Goal: Information Seeking & Learning: Check status

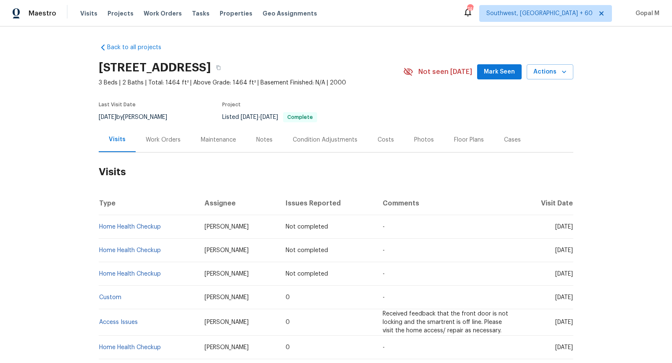
click at [169, 140] on div "Work Orders" at bounding box center [163, 140] width 35 height 8
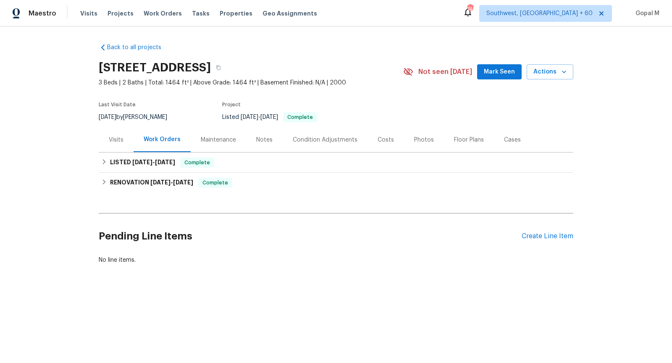
click at [507, 139] on div "Cases" at bounding box center [512, 140] width 17 height 8
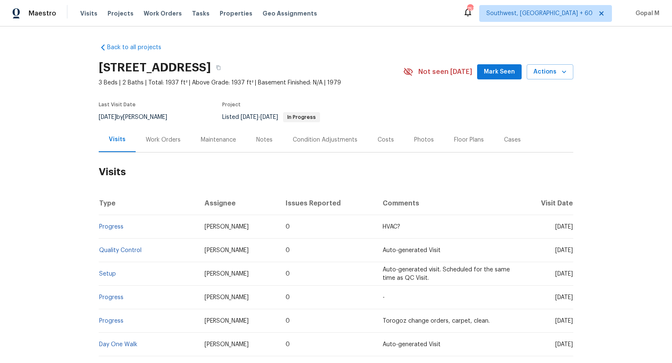
click at [167, 138] on div "Work Orders" at bounding box center [163, 140] width 35 height 8
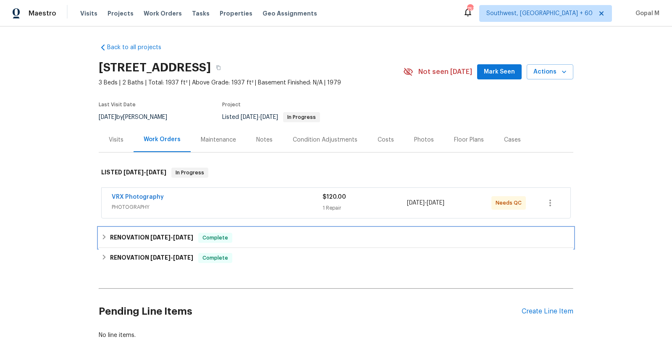
click at [285, 233] on div "RENOVATION 9/27/25 - 10/1/25 Complete" at bounding box center [335, 238] width 469 height 10
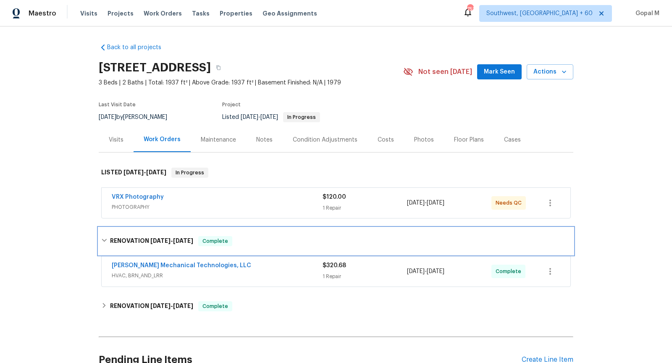
scroll to position [80, 0]
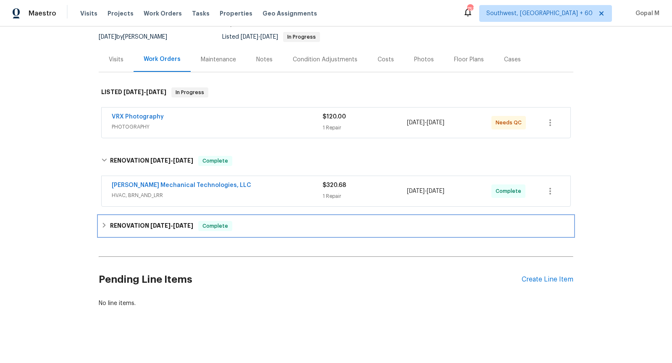
click at [282, 222] on div "RENOVATION 9/17/25 - 9/26/25 Complete" at bounding box center [335, 226] width 469 height 10
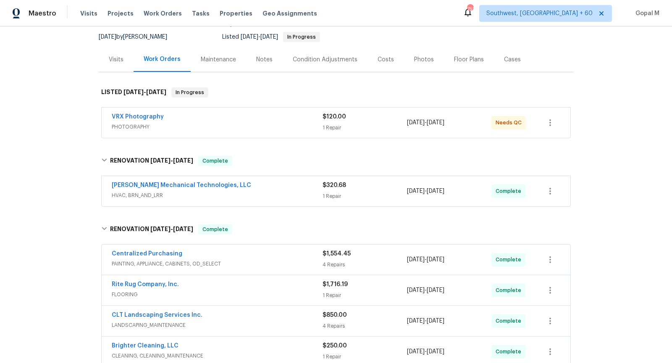
click at [115, 61] on div "Visits" at bounding box center [116, 59] width 15 height 8
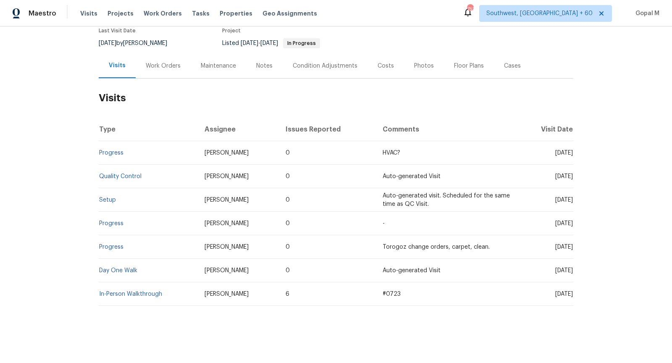
scroll to position [73, 0]
click at [156, 65] on div "Work Orders" at bounding box center [163, 66] width 35 height 8
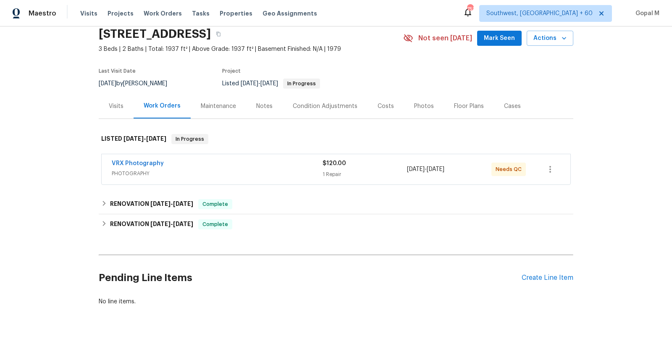
scroll to position [32, 0]
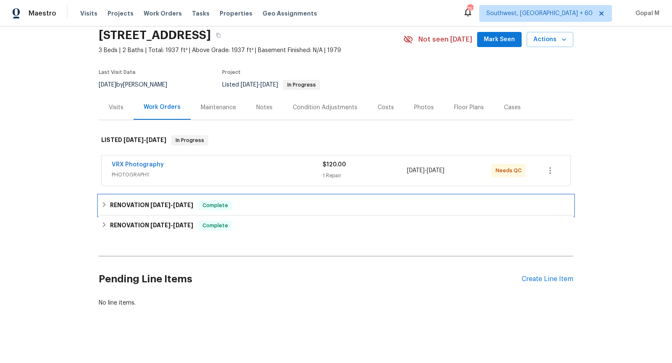
click at [376, 208] on div "RENOVATION 9/27/25 - 10/1/25 Complete" at bounding box center [335, 205] width 469 height 10
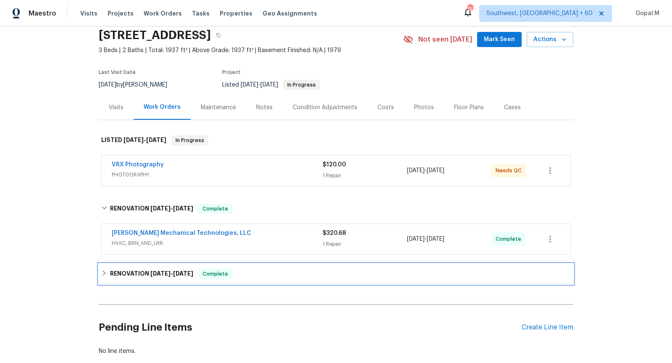
click at [373, 270] on div "RENOVATION 9/17/25 - 9/26/25 Complete" at bounding box center [335, 274] width 469 height 10
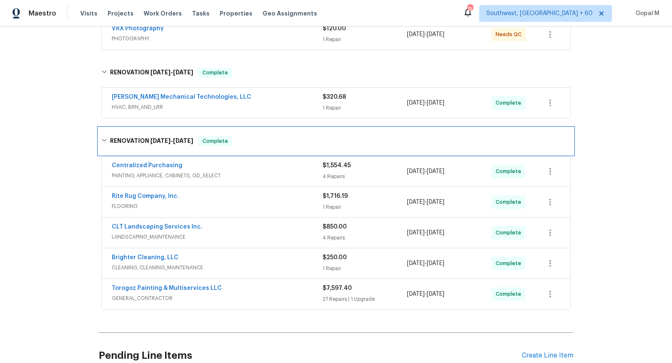
scroll to position [171, 0]
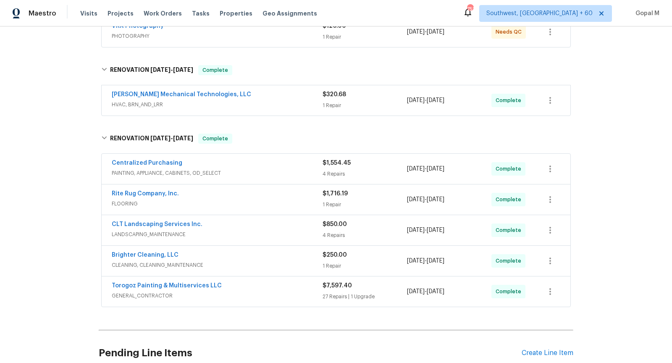
click at [382, 165] on div "$1,554.45" at bounding box center [364, 163] width 84 height 8
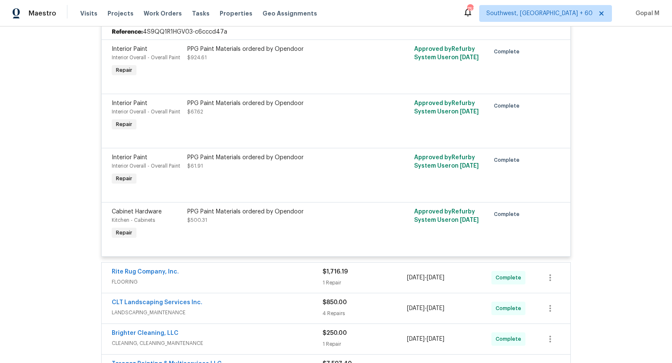
scroll to position [339, 0]
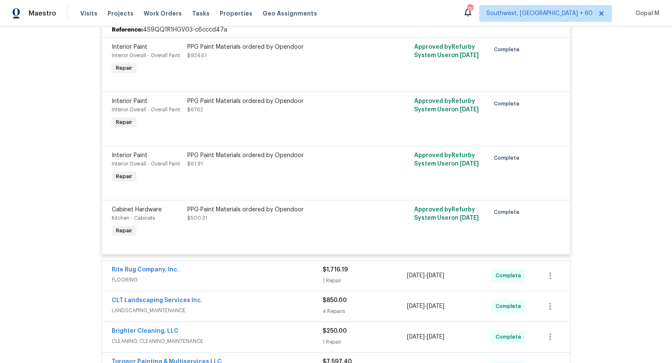
click at [380, 282] on div "1 Repair" at bounding box center [364, 280] width 84 height 8
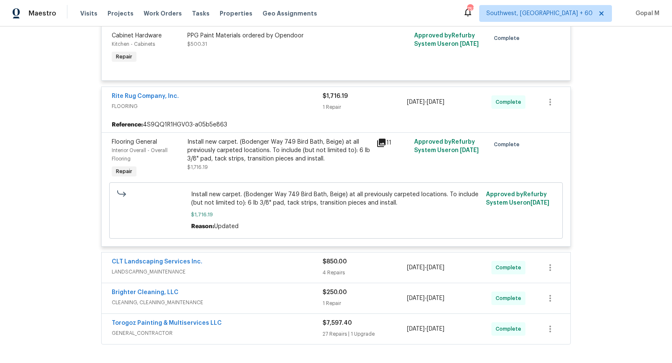
scroll to position [517, 0]
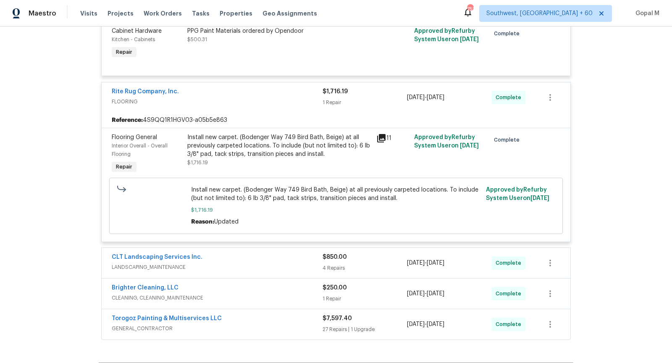
click at [368, 266] on div "4 Repairs" at bounding box center [364, 268] width 84 height 8
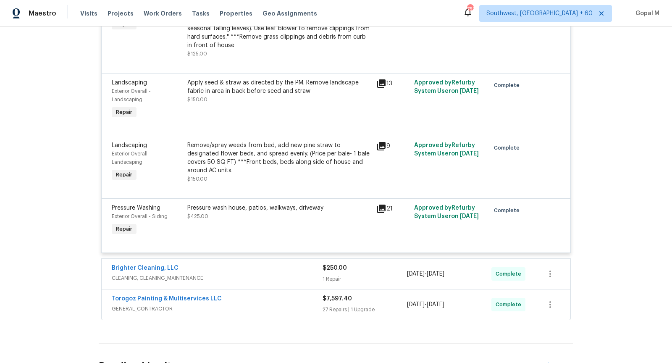
scroll to position [910, 0]
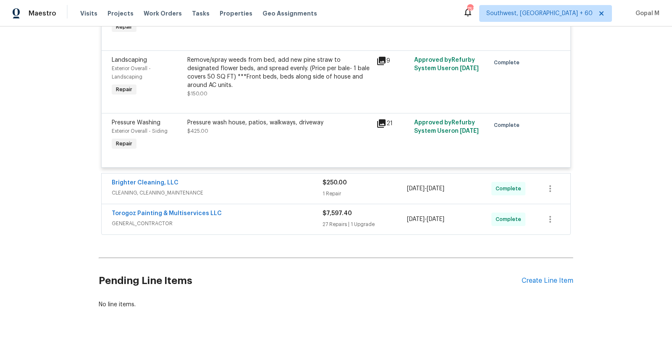
click at [384, 184] on div "$250.00" at bounding box center [364, 182] width 84 height 8
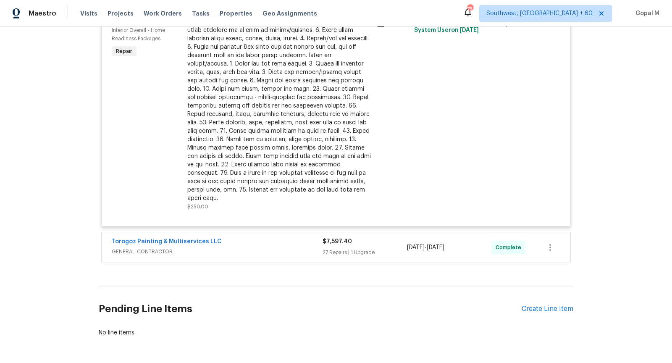
scroll to position [1137, 0]
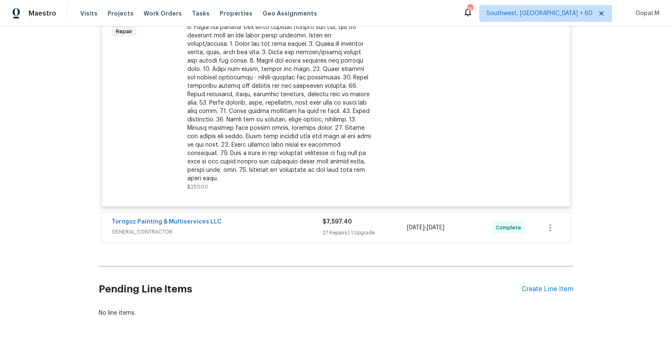
click at [395, 228] on div "27 Repairs | 1 Upgrade" at bounding box center [364, 232] width 84 height 8
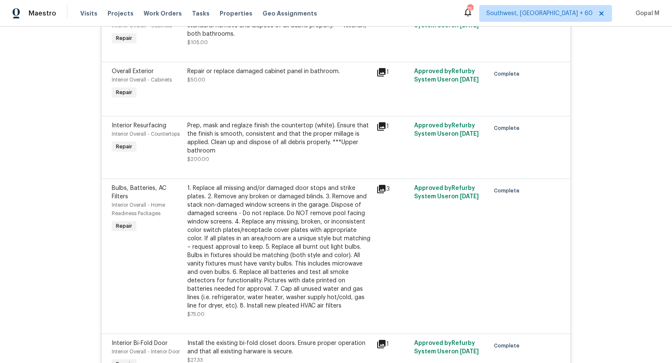
scroll to position [2734, 0]
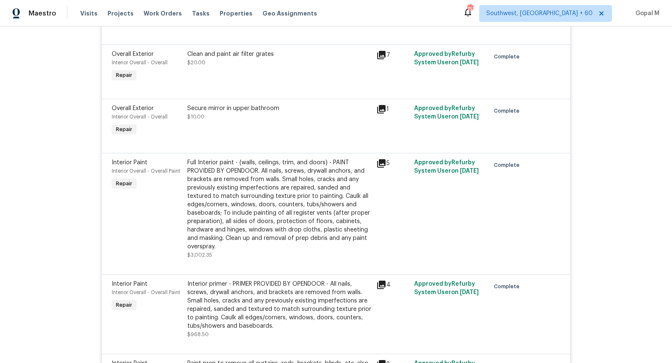
click at [268, 187] on div "Full Interior paint - (walls, ceilings, trim, and doors) - PAINT PROVIDED BY OP…" at bounding box center [279, 204] width 184 height 92
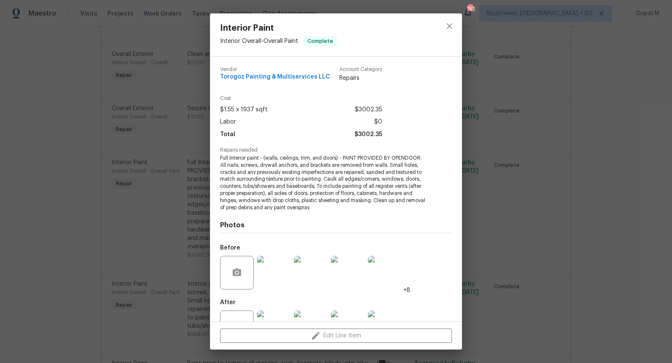
scroll to position [31, 0]
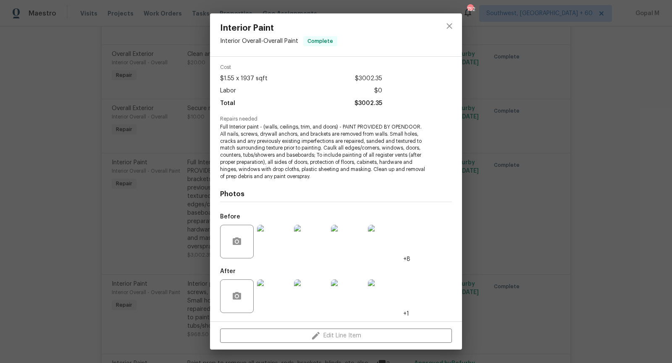
click at [276, 239] on img at bounding box center [274, 242] width 34 height 34
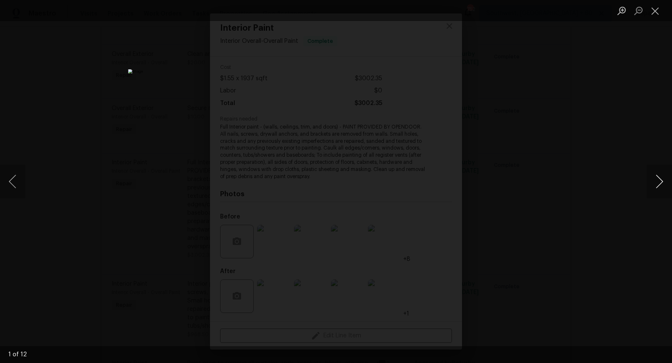
click at [660, 183] on button "Next image" at bounding box center [658, 182] width 25 height 34
click at [658, 183] on button "Next image" at bounding box center [658, 182] width 25 height 34
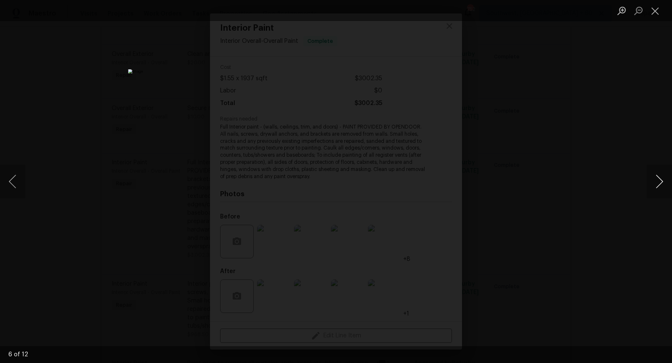
click at [658, 183] on button "Next image" at bounding box center [658, 182] width 25 height 34
click at [654, 16] on button "Close lightbox" at bounding box center [654, 10] width 17 height 15
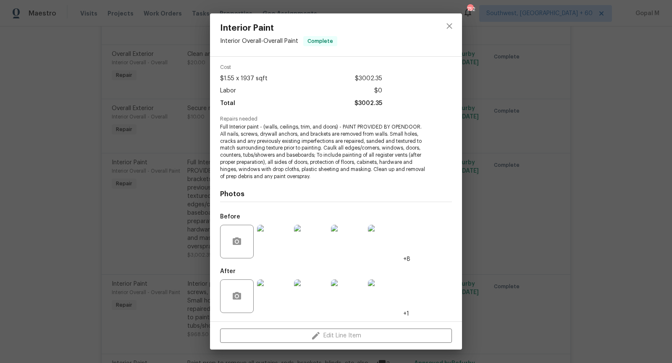
click at [572, 171] on div "Interior Paint Interior Overall - Overall Paint Complete Vendor Torogoz Paintin…" at bounding box center [336, 181] width 672 height 363
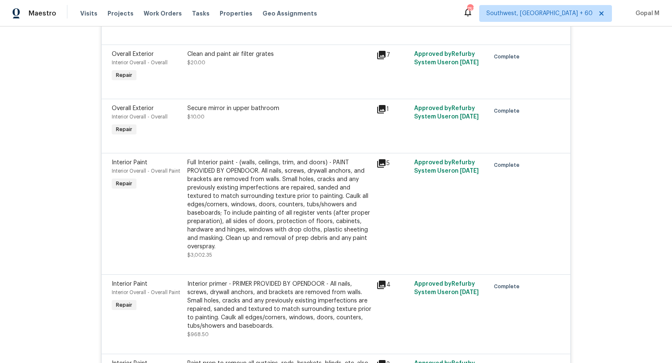
scroll to position [2844, 0]
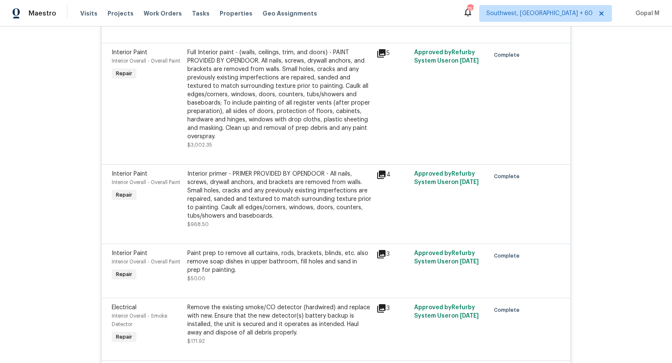
click at [283, 174] on div "Interior primer - PRIMER PROVIDED BY OPENDOOR - All nails, screws, drywall anch…" at bounding box center [279, 195] width 184 height 50
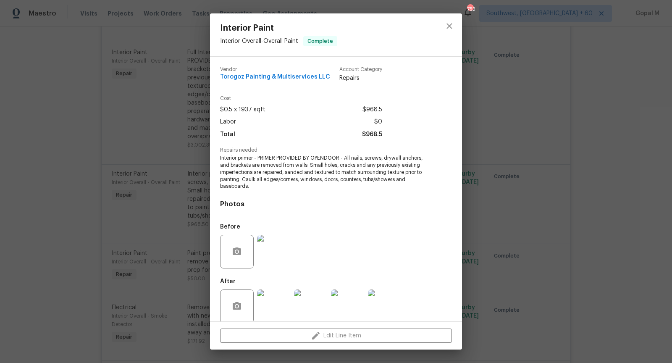
click at [274, 305] on img at bounding box center [274, 306] width 34 height 34
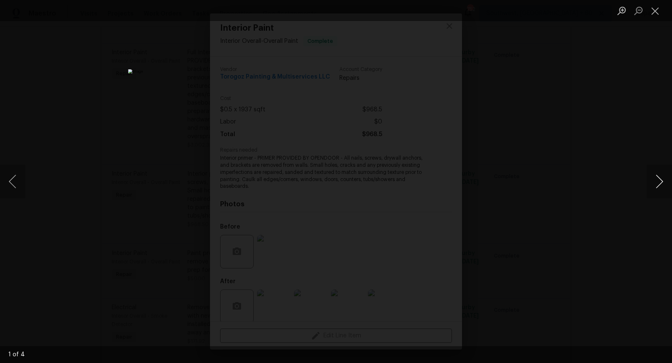
click at [661, 182] on button "Next image" at bounding box center [658, 182] width 25 height 34
click at [661, 183] on button "Next image" at bounding box center [658, 182] width 25 height 34
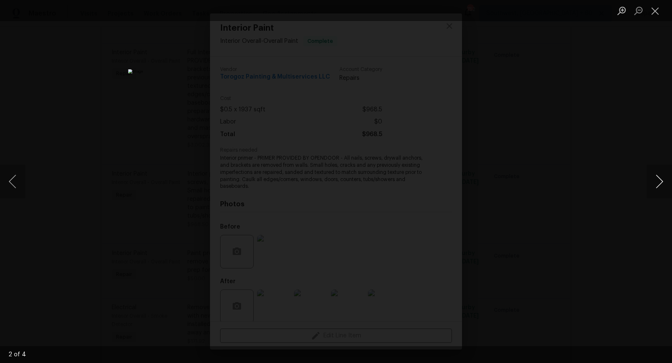
click at [661, 183] on button "Next image" at bounding box center [658, 182] width 25 height 34
click at [660, 6] on button "Close lightbox" at bounding box center [654, 10] width 17 height 15
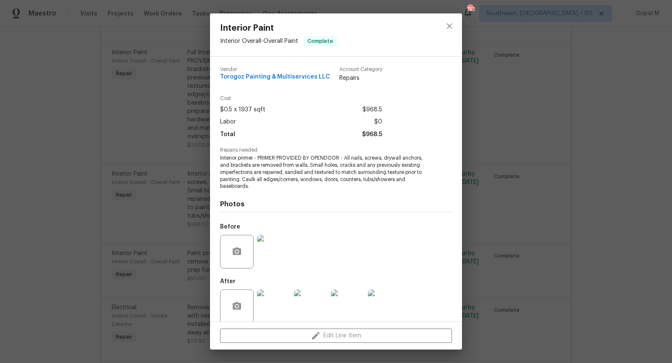
click at [544, 176] on div "Interior Paint Interior Overall - Overall Paint Complete Vendor Torogoz Paintin…" at bounding box center [336, 181] width 672 height 363
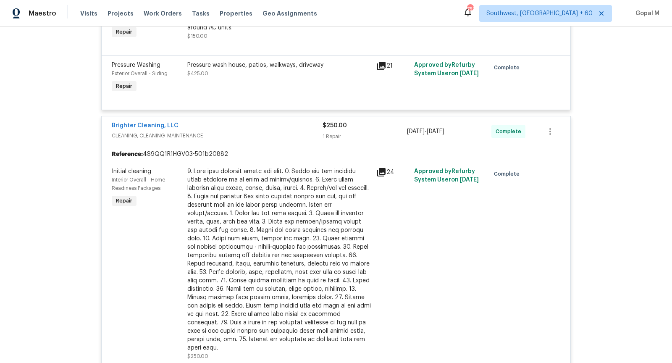
scroll to position [2053, 0]
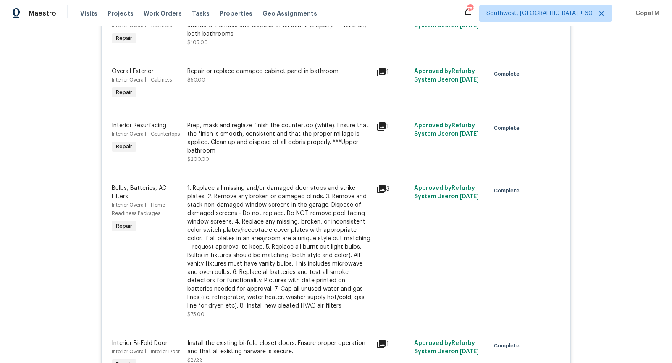
click at [268, 205] on div "1. Replace all missing and/or damaged door stops and strike plates. 2. Remove a…" at bounding box center [279, 247] width 184 height 126
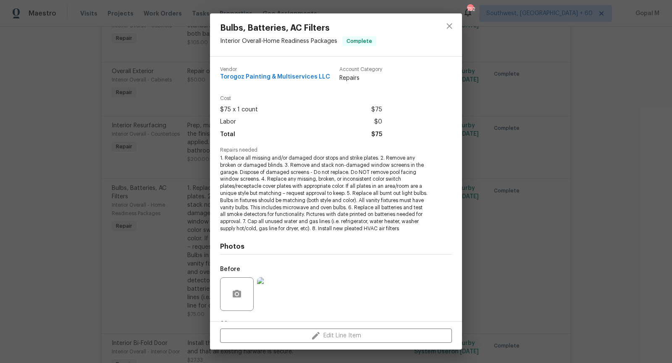
scroll to position [52, 0]
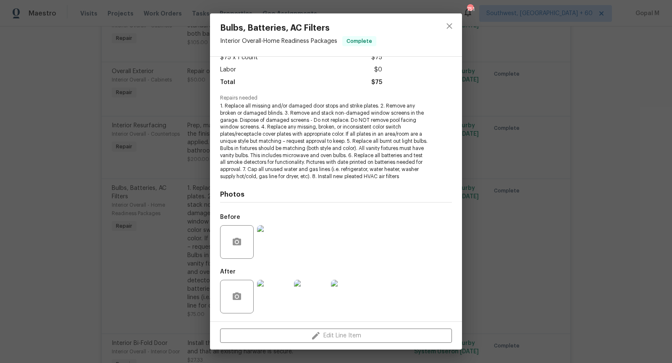
click at [276, 294] on img at bounding box center [274, 297] width 34 height 34
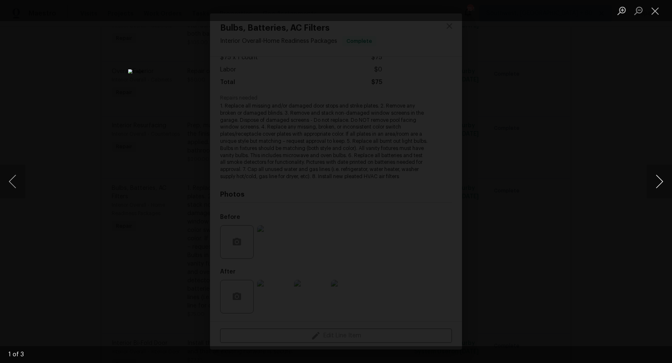
click at [664, 176] on button "Next image" at bounding box center [658, 182] width 25 height 34
click at [11, 189] on button "Previous image" at bounding box center [12, 182] width 25 height 34
click at [658, 178] on button "Next image" at bounding box center [658, 182] width 25 height 34
click at [659, 178] on button "Next image" at bounding box center [658, 182] width 25 height 34
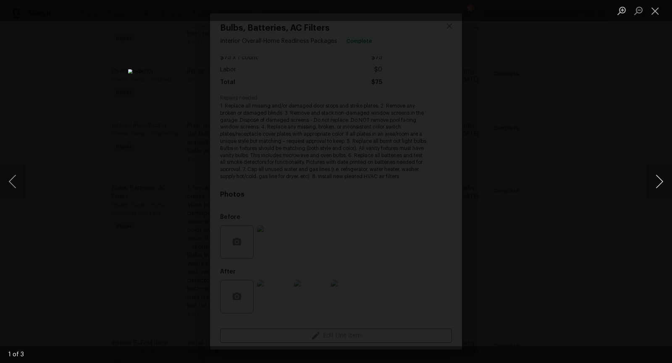
click at [659, 178] on button "Next image" at bounding box center [658, 182] width 25 height 34
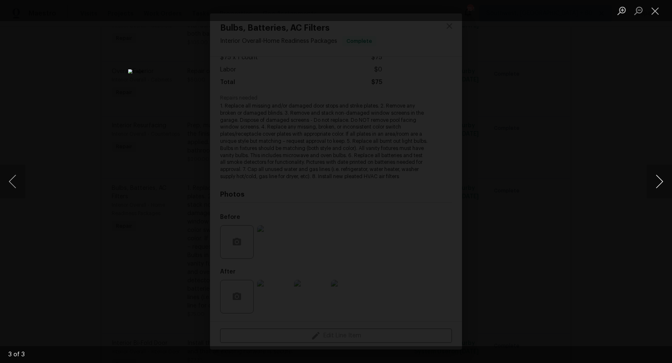
click at [659, 178] on button "Next image" at bounding box center [658, 182] width 25 height 34
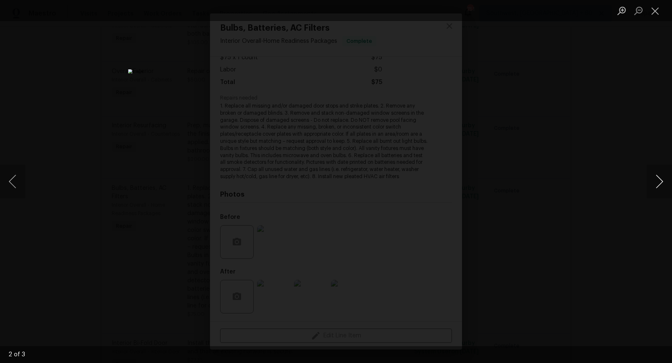
click at [659, 178] on button "Next image" at bounding box center [658, 182] width 25 height 34
click at [650, 179] on button "Next image" at bounding box center [658, 182] width 25 height 34
click at [655, 11] on button "Close lightbox" at bounding box center [654, 10] width 17 height 15
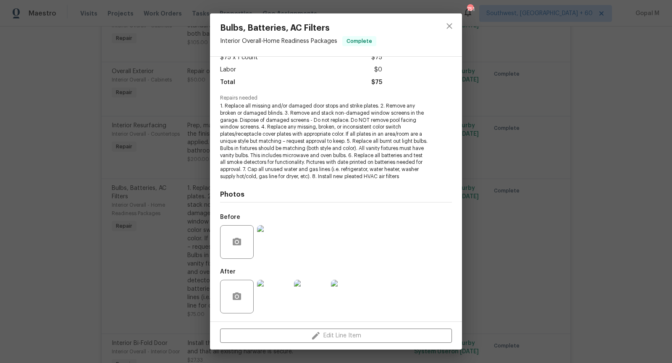
click at [496, 224] on div "Bulbs, Batteries, AC Filters Interior Overall - Home Readiness Packages Complet…" at bounding box center [336, 181] width 672 height 363
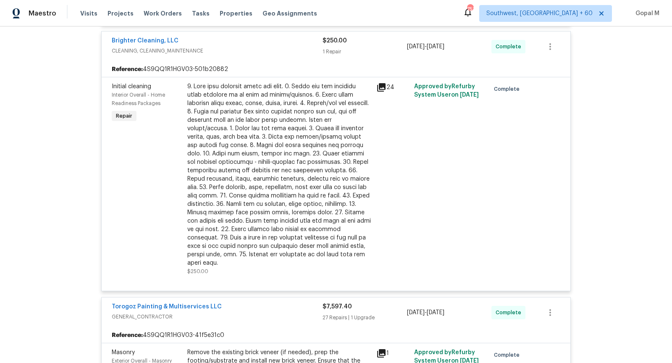
scroll to position [1033, 0]
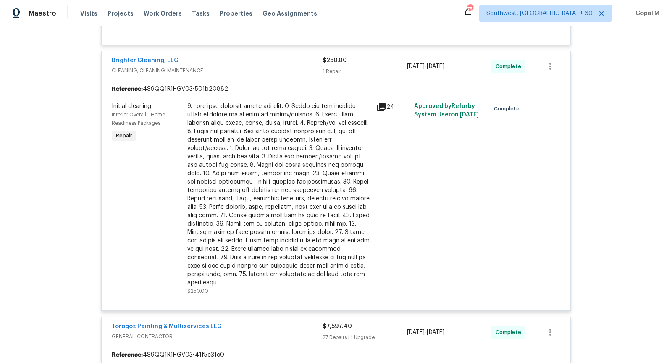
click at [275, 167] on div at bounding box center [279, 194] width 184 height 185
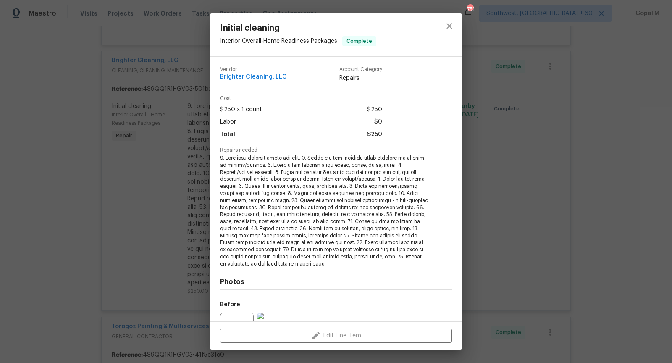
scroll to position [87, 0]
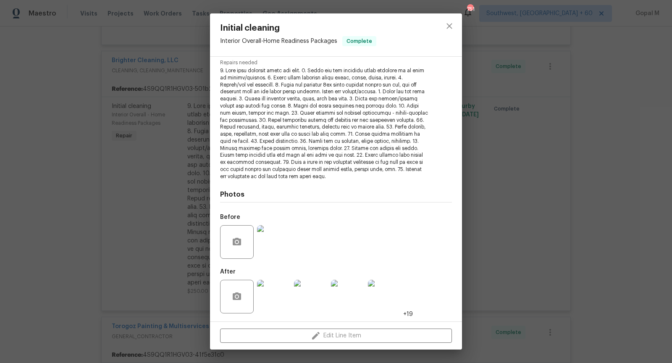
click at [267, 308] on img at bounding box center [274, 297] width 34 height 34
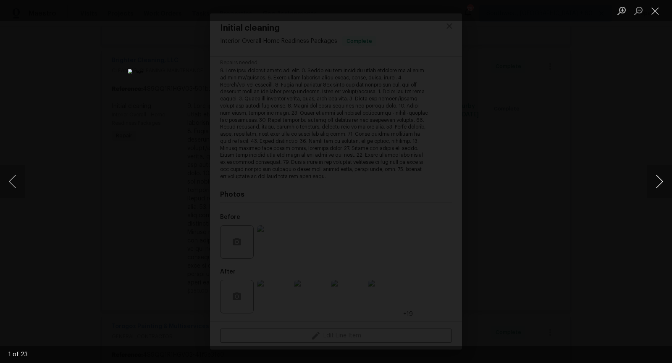
click at [661, 181] on button "Next image" at bounding box center [658, 182] width 25 height 34
click at [666, 179] on button "Next image" at bounding box center [658, 182] width 25 height 34
click at [660, 185] on button "Next image" at bounding box center [658, 182] width 25 height 34
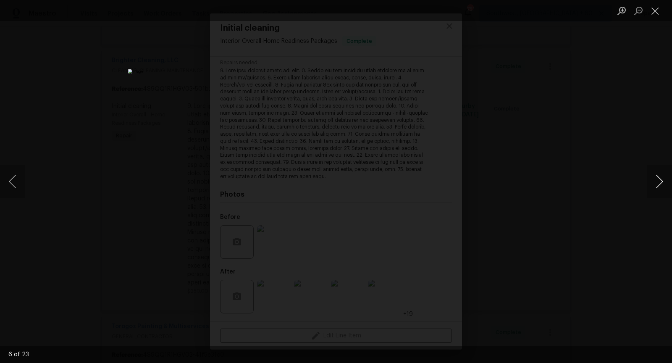
click at [660, 185] on button "Next image" at bounding box center [658, 182] width 25 height 34
click at [18, 184] on button "Previous image" at bounding box center [12, 182] width 25 height 34
click at [659, 187] on button "Next image" at bounding box center [658, 182] width 25 height 34
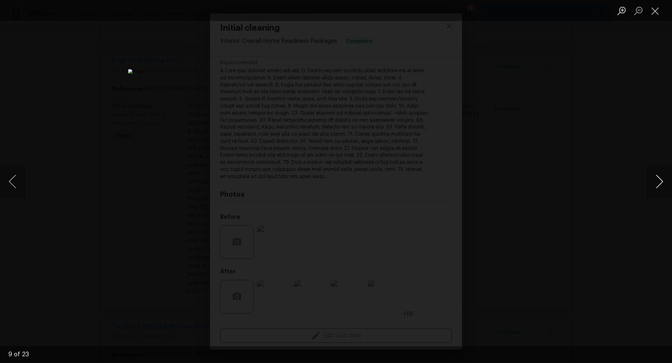
click at [659, 187] on button "Next image" at bounding box center [658, 182] width 25 height 34
click at [23, 192] on button "Previous image" at bounding box center [12, 182] width 25 height 34
click at [649, 174] on button "Next image" at bounding box center [658, 182] width 25 height 34
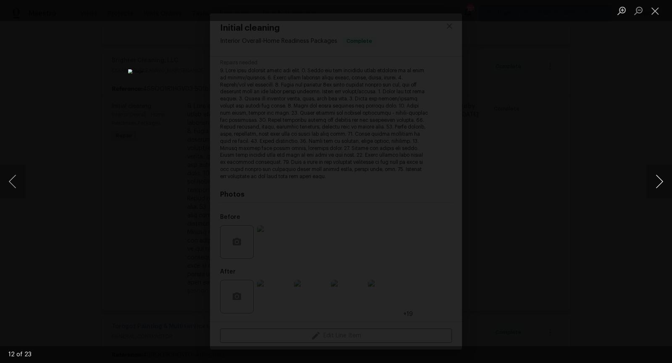
click at [649, 174] on button "Next image" at bounding box center [658, 182] width 25 height 34
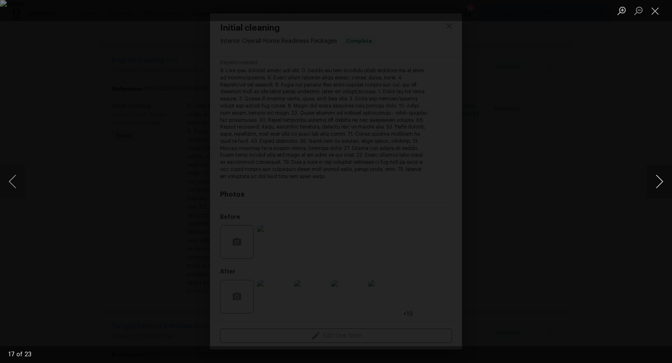
click at [658, 178] on button "Next image" at bounding box center [658, 182] width 25 height 34
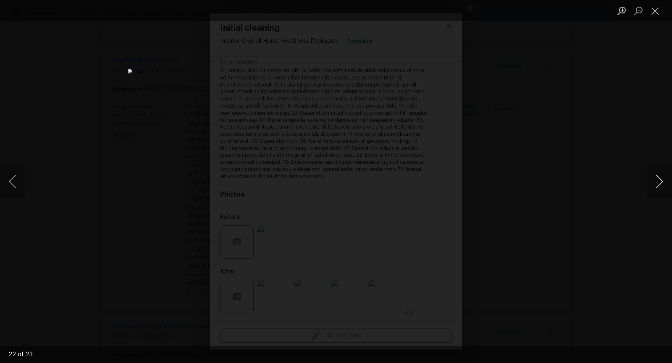
click at [658, 178] on button "Next image" at bounding box center [658, 182] width 25 height 34
click at [655, 13] on button "Close lightbox" at bounding box center [654, 10] width 17 height 15
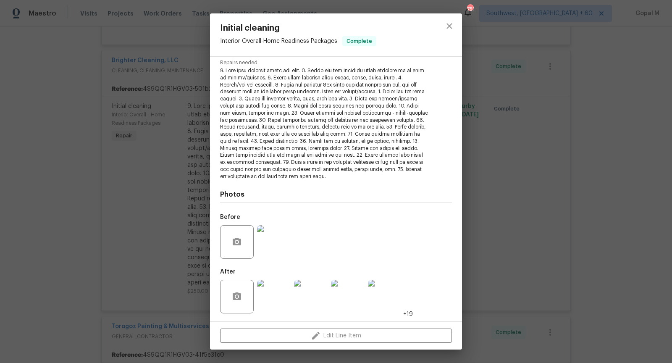
click at [565, 146] on div "Initial cleaning Interior Overall - Home Readiness Packages Complete Vendor Bri…" at bounding box center [336, 181] width 672 height 363
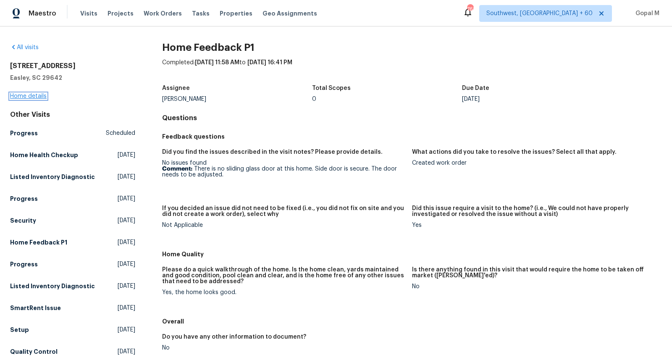
click at [40, 96] on link "Home details" at bounding box center [28, 96] width 37 height 6
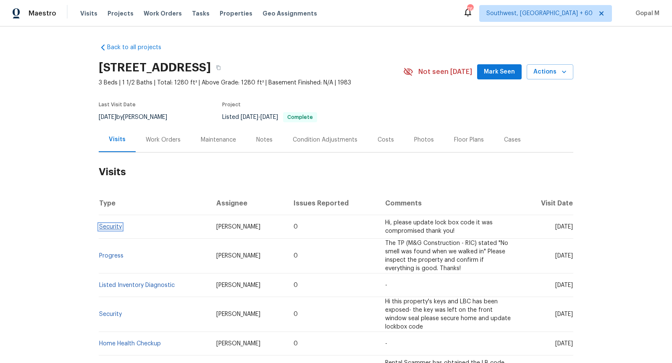
click at [116, 225] on link "Security" at bounding box center [110, 227] width 23 height 6
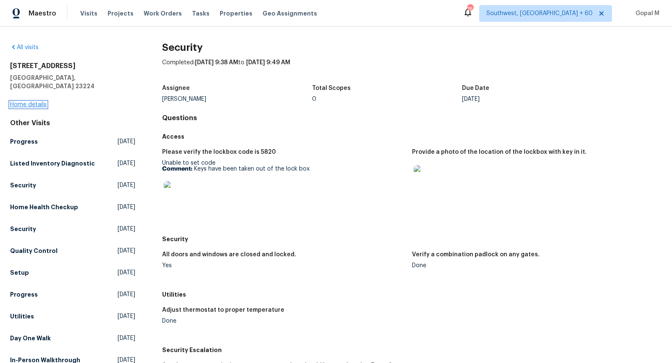
click at [17, 102] on link "Home details" at bounding box center [28, 105] width 37 height 6
